Goal: Task Accomplishment & Management: Manage account settings

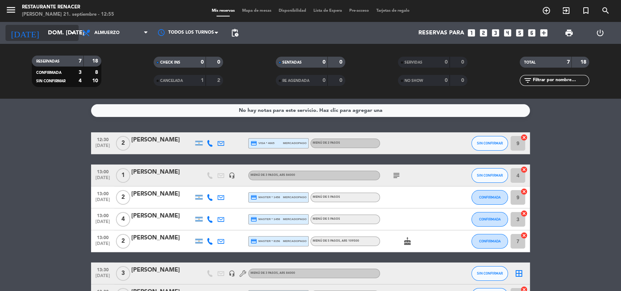
click at [44, 30] on input "dom. [DATE]" at bounding box center [82, 33] width 77 height 14
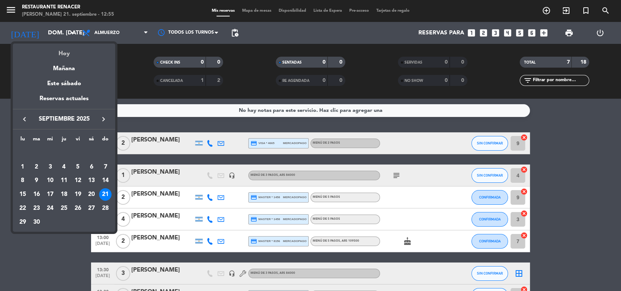
click at [59, 52] on div "Hoy" at bounding box center [64, 51] width 102 height 15
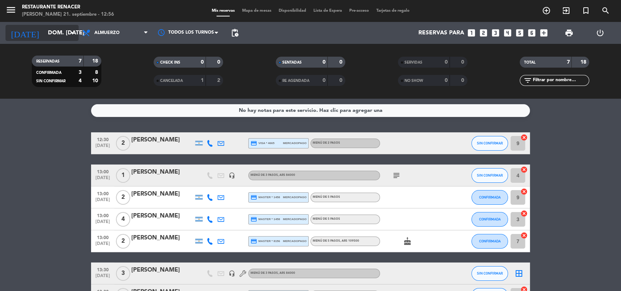
click at [45, 39] on input "dom. [DATE]" at bounding box center [82, 33] width 77 height 14
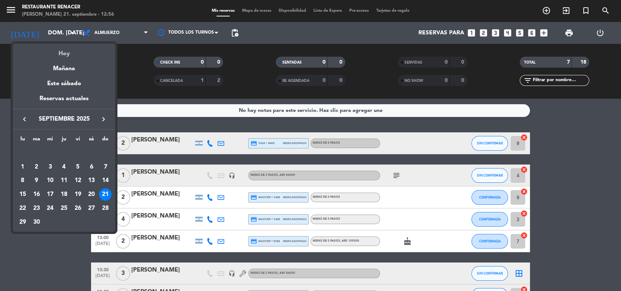
click at [62, 55] on div "Hoy" at bounding box center [64, 51] width 102 height 15
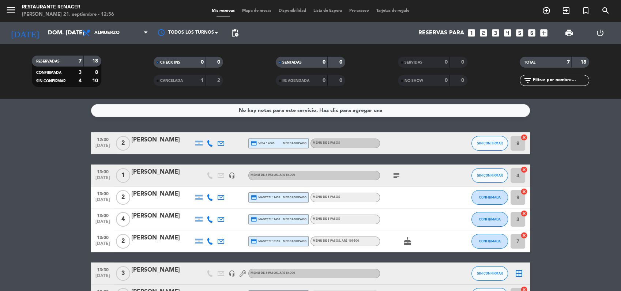
click at [50, 189] on bookings-row "12:30 [DATE] 2 [PERSON_NAME] credit_card visa * 4665 mercadopago MENÚ DE 2 PASO…" at bounding box center [310, 219] width 621 height 174
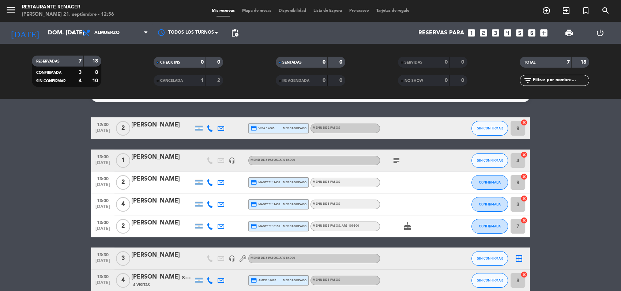
scroll to position [16, 0]
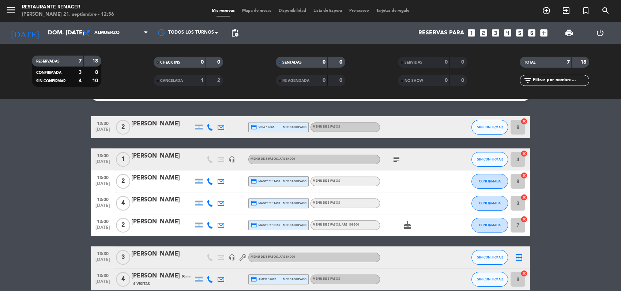
click at [395, 157] on icon "subject" at bounding box center [396, 159] width 9 height 9
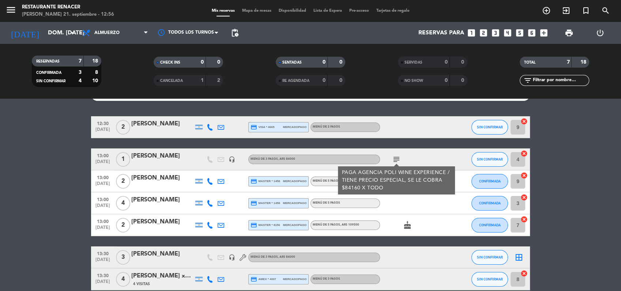
click at [151, 158] on div "[PERSON_NAME]" at bounding box center [162, 156] width 62 height 10
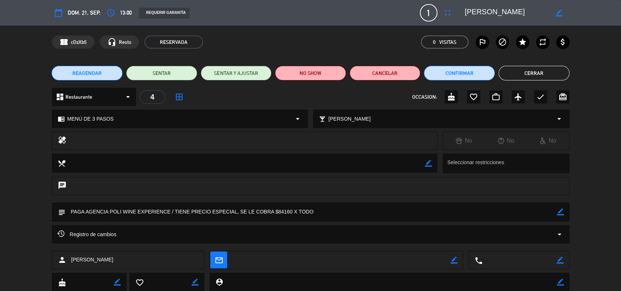
click at [562, 211] on icon "border_color" at bounding box center [560, 211] width 7 height 7
click at [418, 217] on textarea at bounding box center [310, 212] width 491 height 19
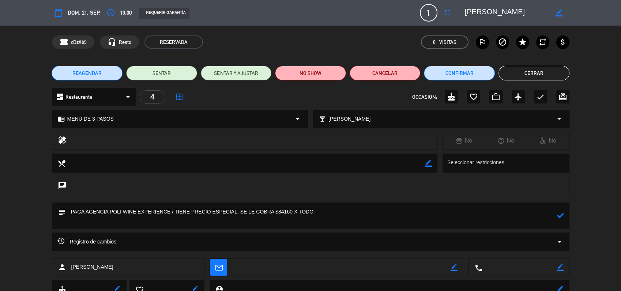
type textarea "PAGA AGENCIA POLI WINE EXPERIENCE / TIENE PRECIO ESPECIAL, SE LE COBRA $84160 X…"
click at [558, 216] on icon at bounding box center [560, 215] width 7 height 7
click at [521, 73] on button "Cerrar" at bounding box center [533, 73] width 71 height 15
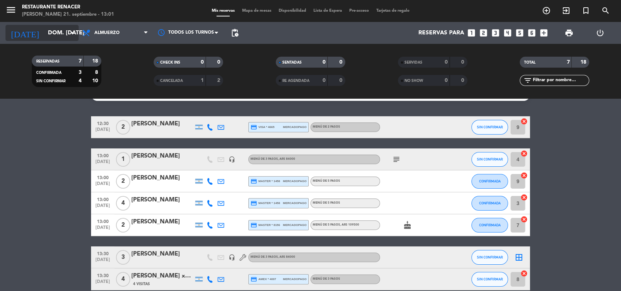
click at [44, 35] on input "dom. [DATE]" at bounding box center [82, 33] width 77 height 14
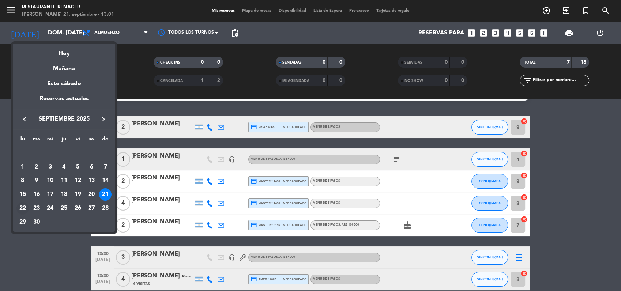
click at [24, 207] on div "22" at bounding box center [22, 208] width 12 height 12
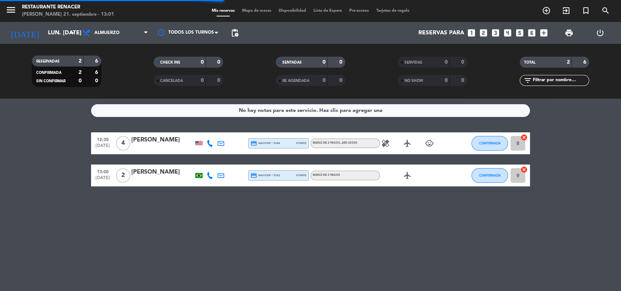
scroll to position [0, 0]
click at [44, 30] on input "lun. [DATE]" at bounding box center [82, 33] width 77 height 14
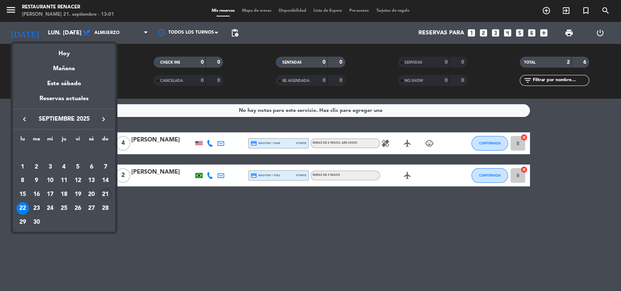
click at [38, 208] on div "23" at bounding box center [36, 208] width 12 height 12
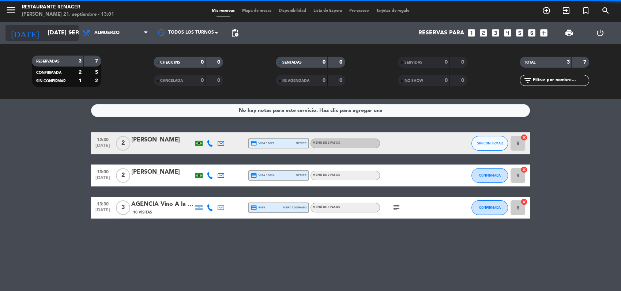
click at [52, 29] on input "[DATE] sep." at bounding box center [82, 33] width 77 height 14
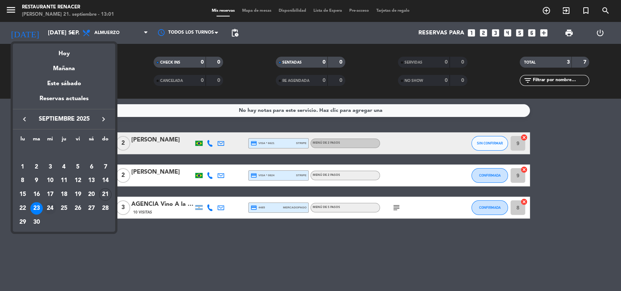
click at [50, 206] on div "24" at bounding box center [50, 208] width 12 height 12
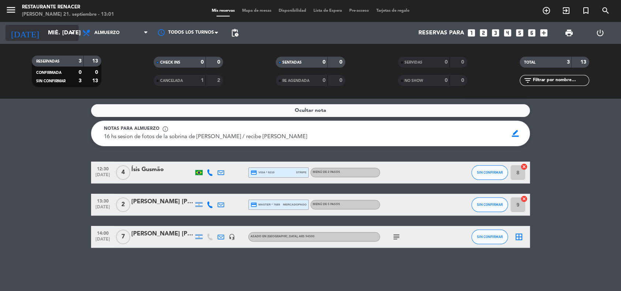
click at [44, 34] on input "mié. [DATE]" at bounding box center [82, 33] width 77 height 14
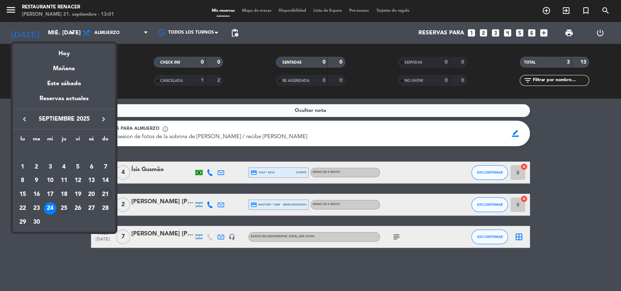
click at [64, 210] on div "25" at bounding box center [64, 208] width 12 height 12
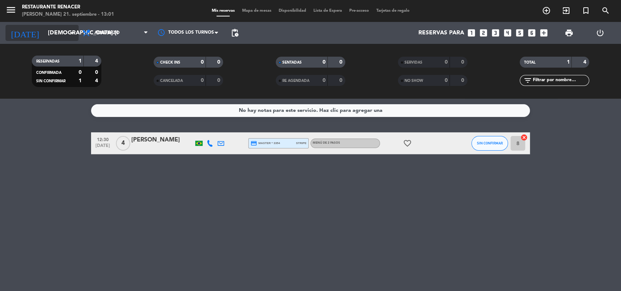
click at [44, 31] on input "[DEMOGRAPHIC_DATA] [DATE]" at bounding box center [82, 33] width 77 height 14
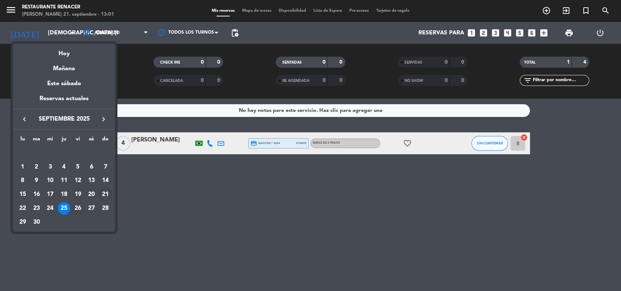
click at [76, 210] on div "26" at bounding box center [78, 208] width 12 height 12
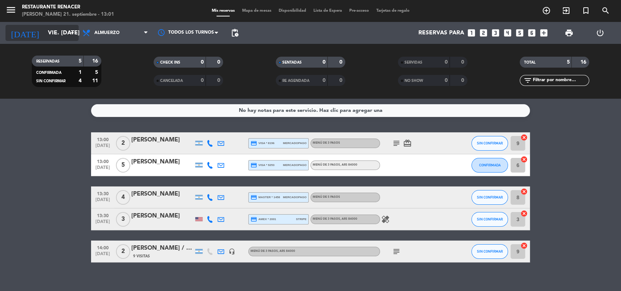
click at [45, 35] on input "vie. [DATE]" at bounding box center [82, 33] width 77 height 14
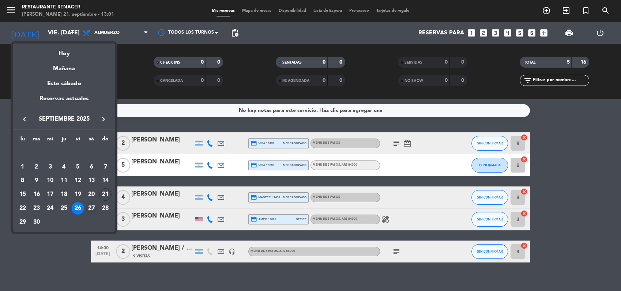
click at [92, 208] on div "27" at bounding box center [91, 208] width 12 height 12
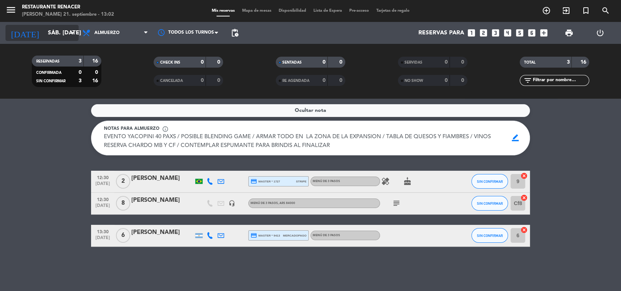
click at [50, 27] on input "sáb. [DATE]" at bounding box center [82, 33] width 77 height 14
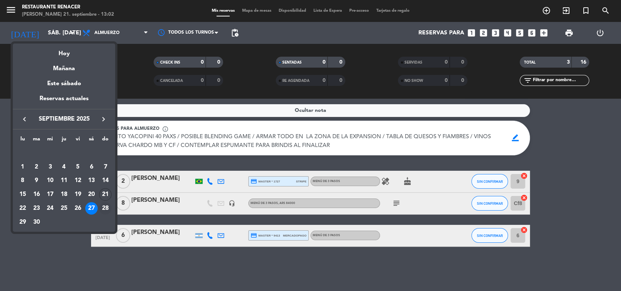
click at [105, 208] on div "28" at bounding box center [105, 208] width 12 height 12
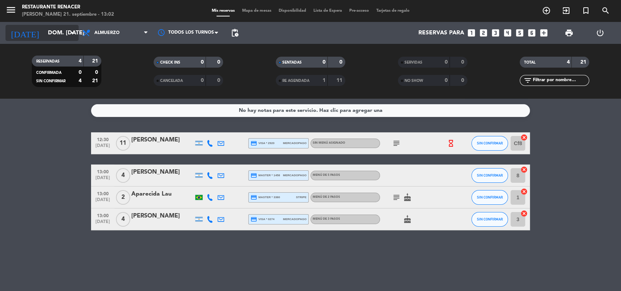
click at [46, 33] on input "dom. [DATE]" at bounding box center [82, 33] width 77 height 14
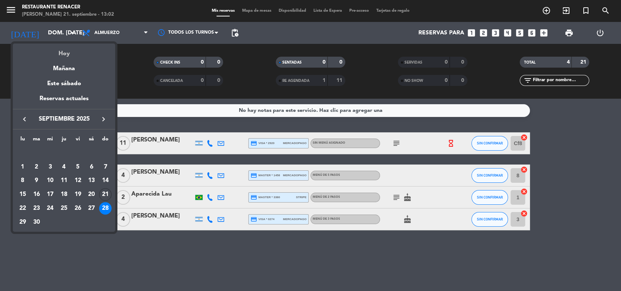
click at [61, 55] on div "Hoy" at bounding box center [64, 51] width 102 height 15
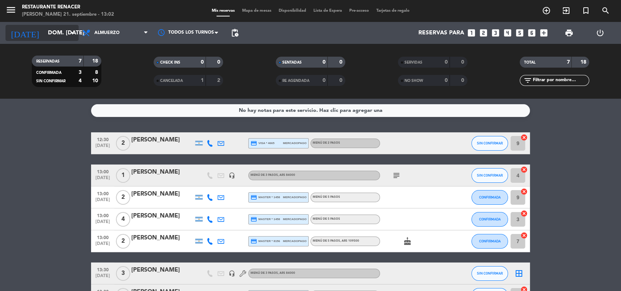
click at [56, 29] on input "dom. [DATE]" at bounding box center [82, 33] width 77 height 14
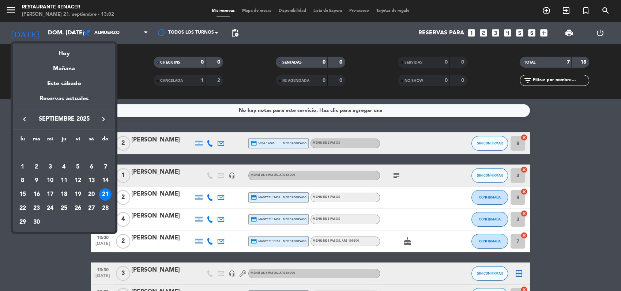
click at [90, 193] on div "20" at bounding box center [91, 194] width 12 height 12
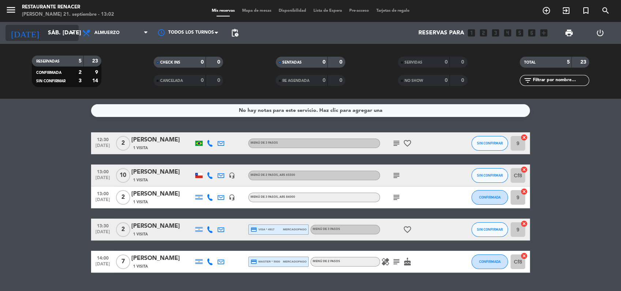
click at [56, 35] on input "sáb. [DATE]" at bounding box center [82, 33] width 77 height 14
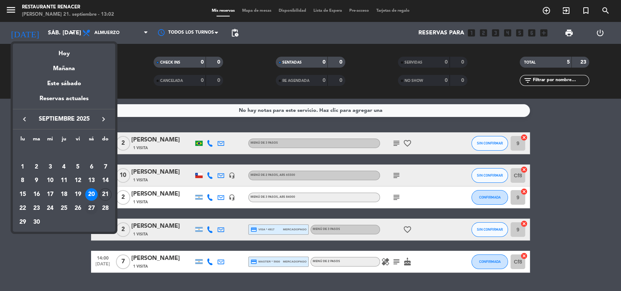
click at [93, 209] on div "27" at bounding box center [91, 208] width 12 height 12
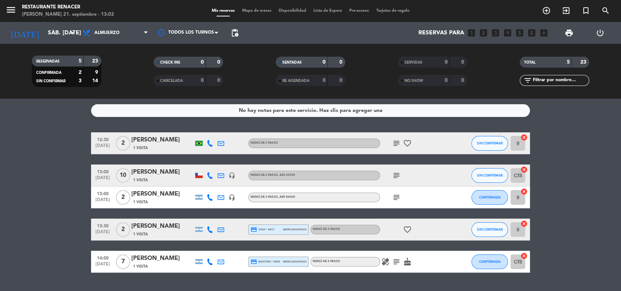
type input "sáb. [DATE]"
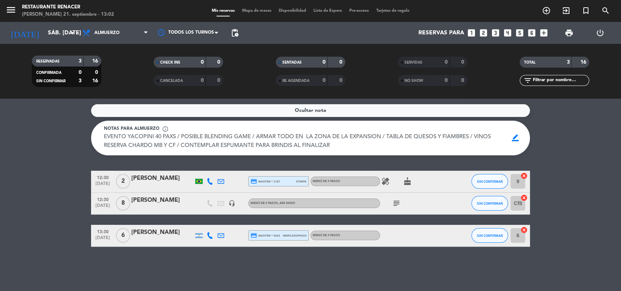
click at [398, 205] on icon "subject" at bounding box center [396, 203] width 9 height 9
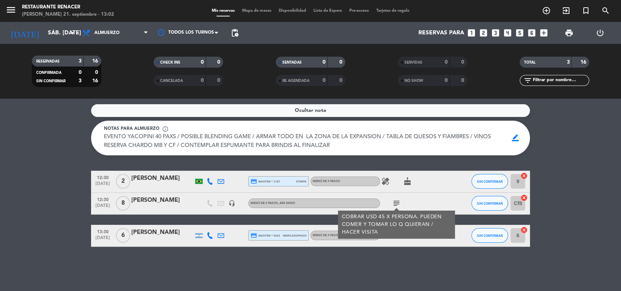
click at [398, 205] on icon "subject" at bounding box center [396, 203] width 9 height 9
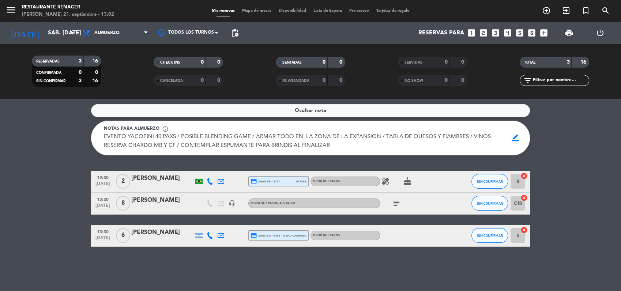
click at [398, 205] on icon "subject" at bounding box center [396, 203] width 9 height 9
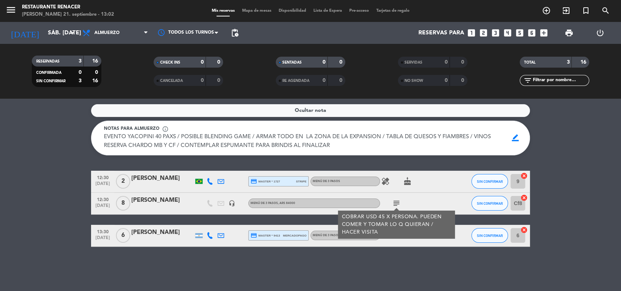
click at [398, 205] on icon "subject" at bounding box center [396, 203] width 9 height 9
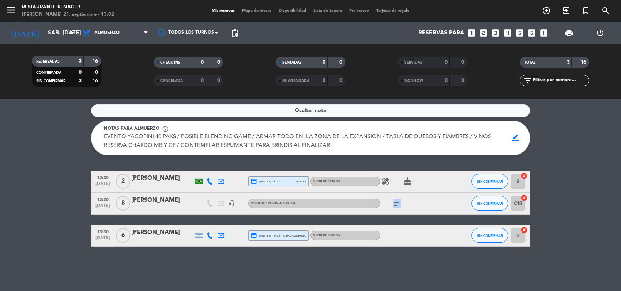
click at [398, 205] on icon "subject" at bounding box center [396, 203] width 9 height 9
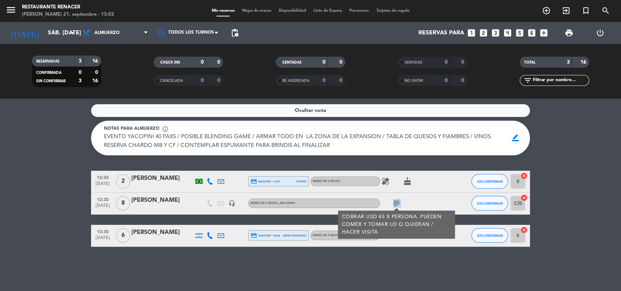
click at [398, 205] on icon "subject" at bounding box center [396, 203] width 9 height 9
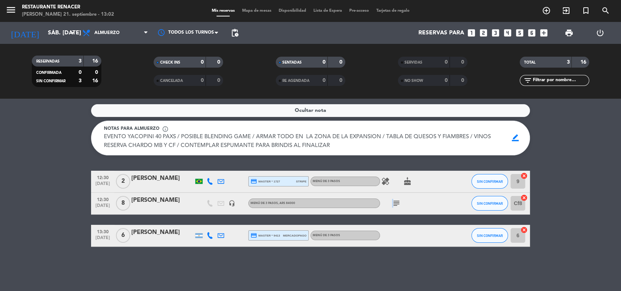
click at [398, 205] on icon "subject" at bounding box center [396, 203] width 9 height 9
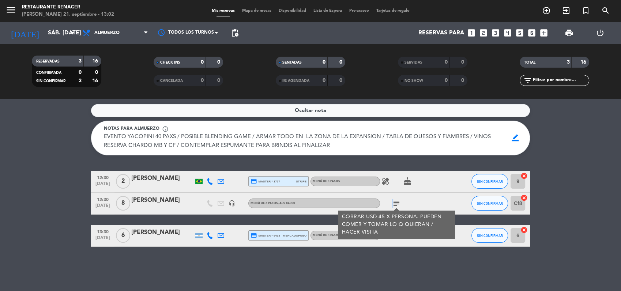
click at [398, 205] on icon "subject" at bounding box center [396, 203] width 9 height 9
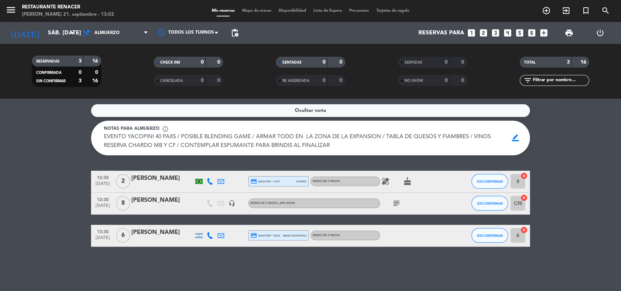
click at [369, 164] on div "Ocultar nota Notas para almuerzo info_outline EVENTO YACOPINI 40 PAXS / POSIBLE…" at bounding box center [310, 195] width 621 height 192
